Goal: Register for event/course

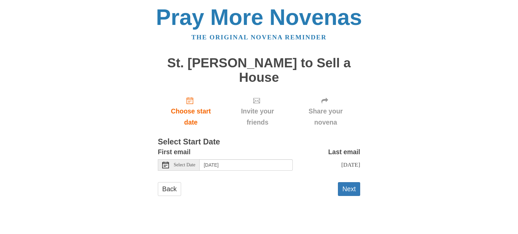
click at [169, 164] on div "Select Date" at bounding box center [179, 164] width 42 height 11
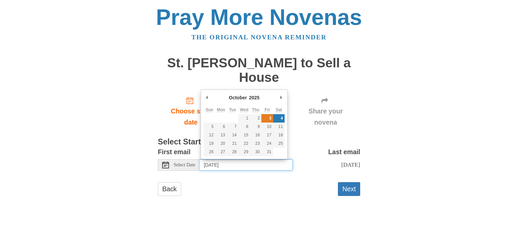
type input "Friday, October 3rd"
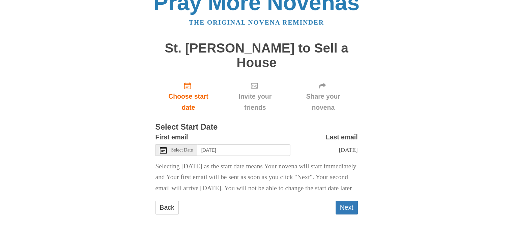
scroll to position [26, 0]
click at [346, 206] on button "Next" at bounding box center [346, 208] width 22 height 14
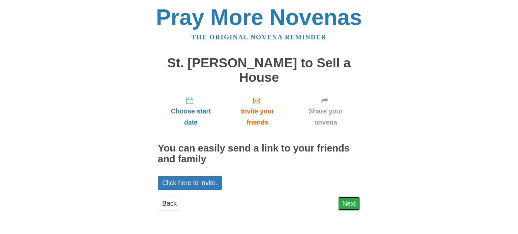
click at [343, 202] on link "Next" at bounding box center [349, 204] width 22 height 14
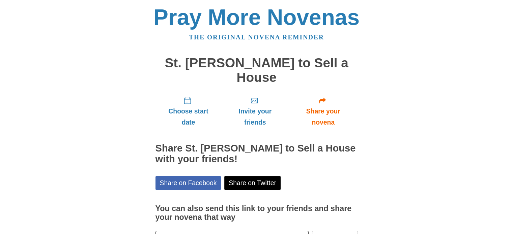
scroll to position [34, 0]
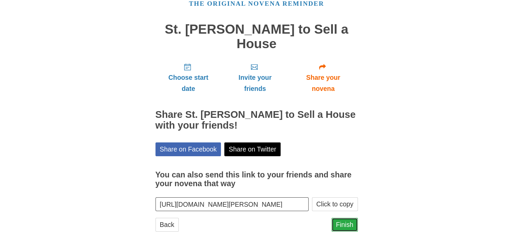
click at [341, 226] on link "Finish" at bounding box center [344, 225] width 26 height 14
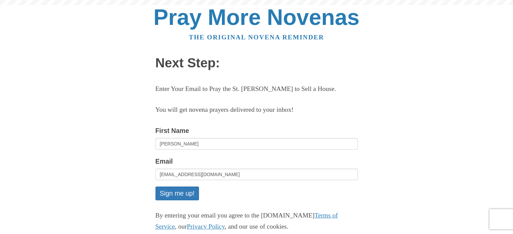
scroll to position [68, 0]
